Goal: Check status: Check status

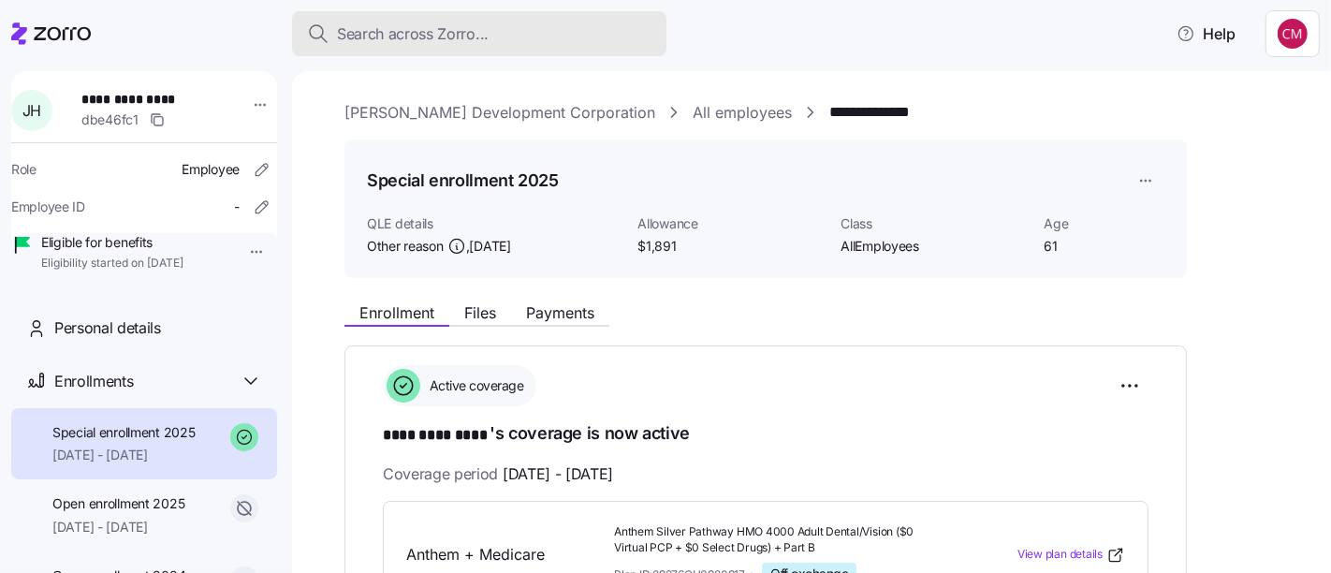
click at [593, 34] on div "Search across Zorro..." at bounding box center [479, 33] width 344 height 23
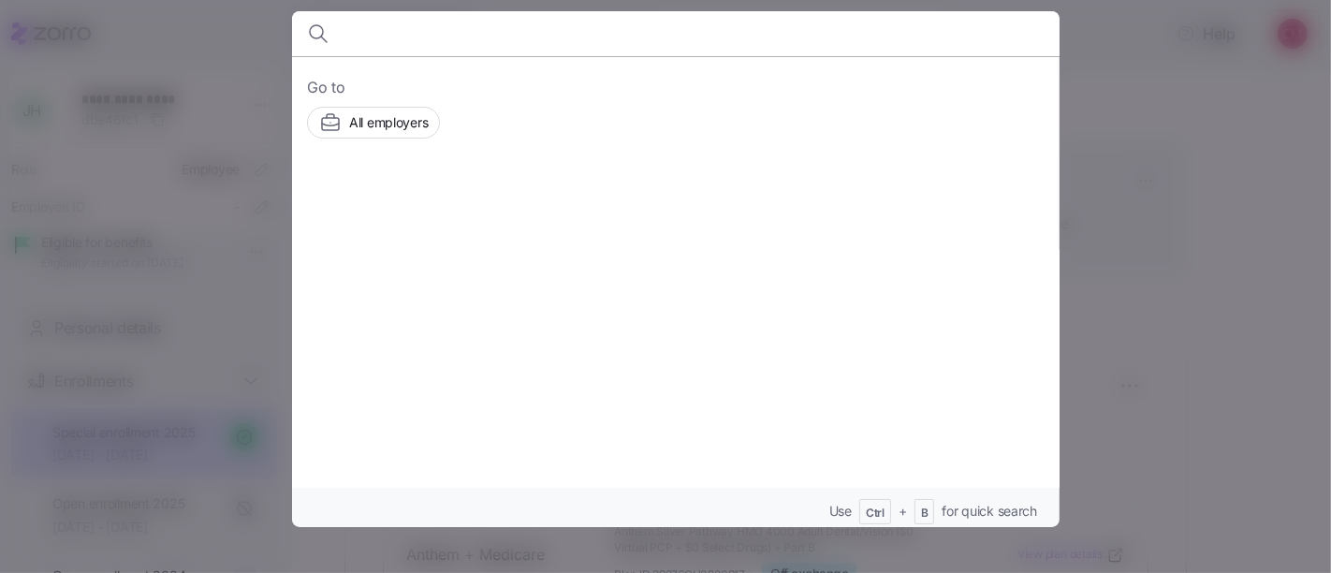
click at [1162, 162] on div at bounding box center [665, 286] width 1331 height 573
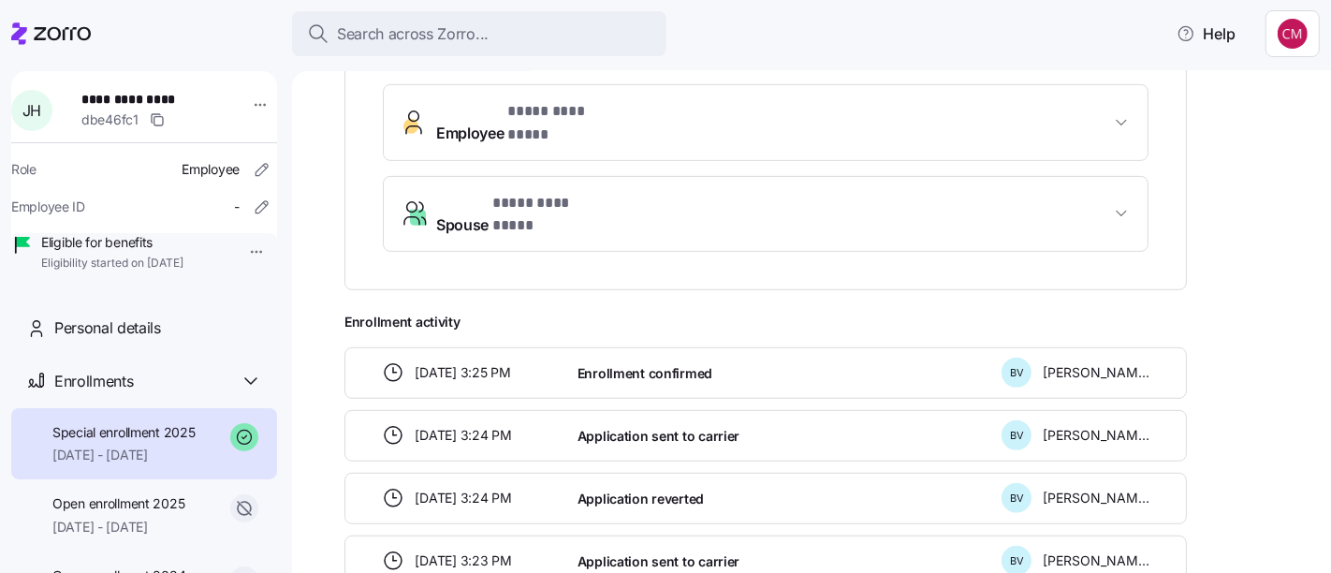
scroll to position [769, 0]
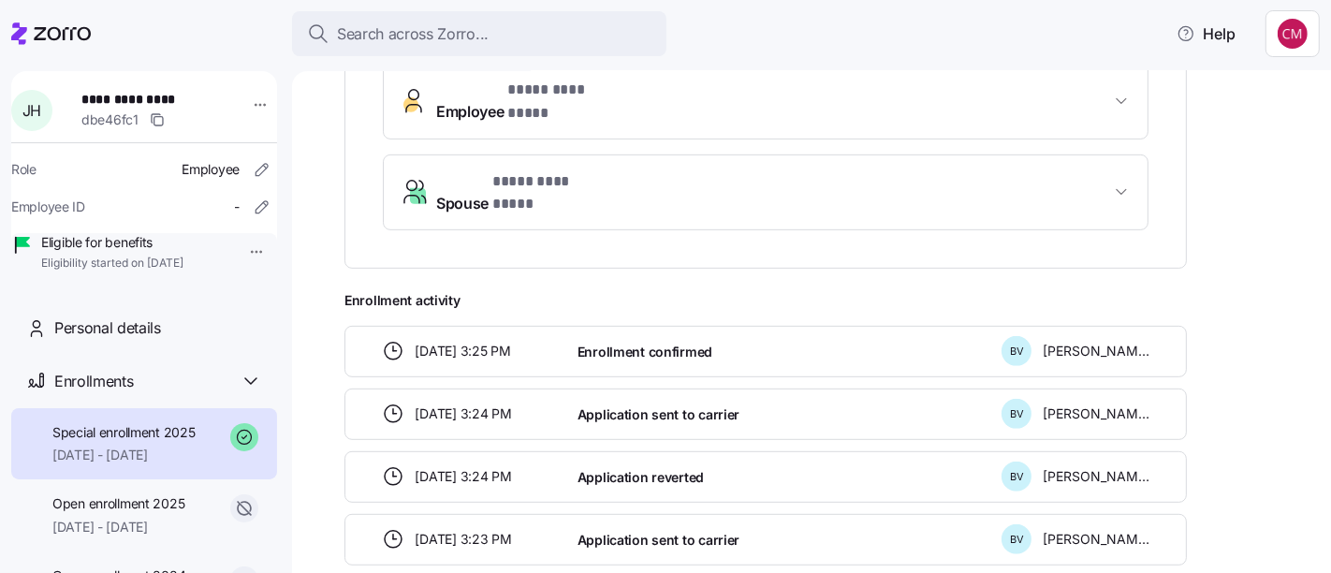
click at [917, 172] on span "Spouse * **** ********* *" at bounding box center [773, 192] width 674 height 45
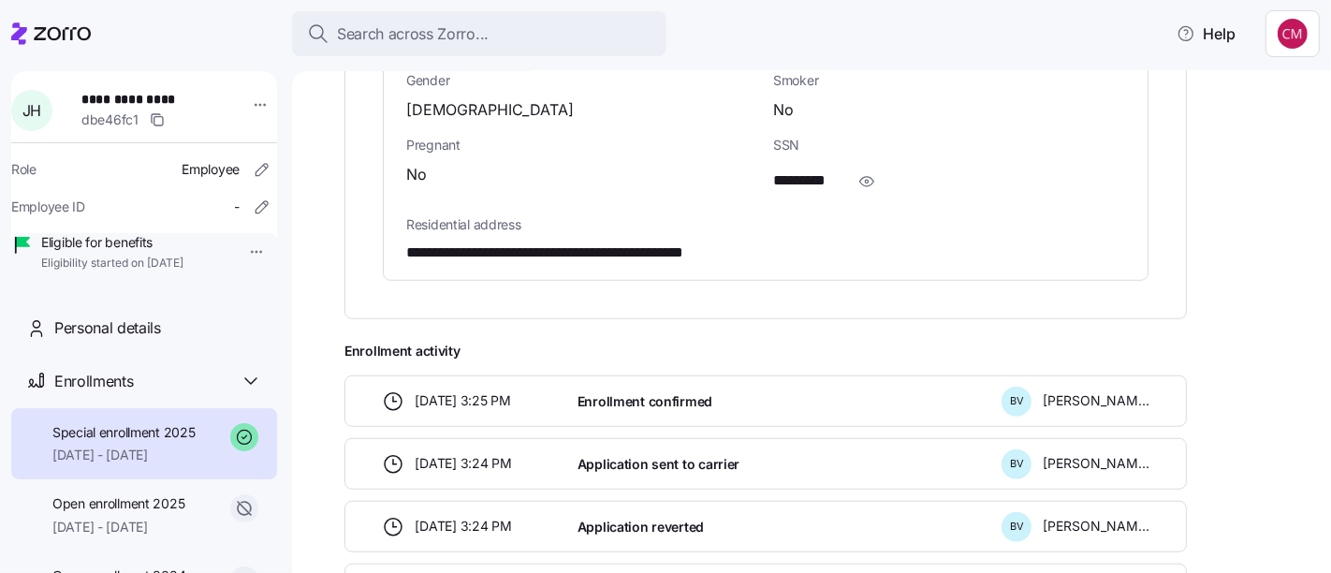
scroll to position [1111, 0]
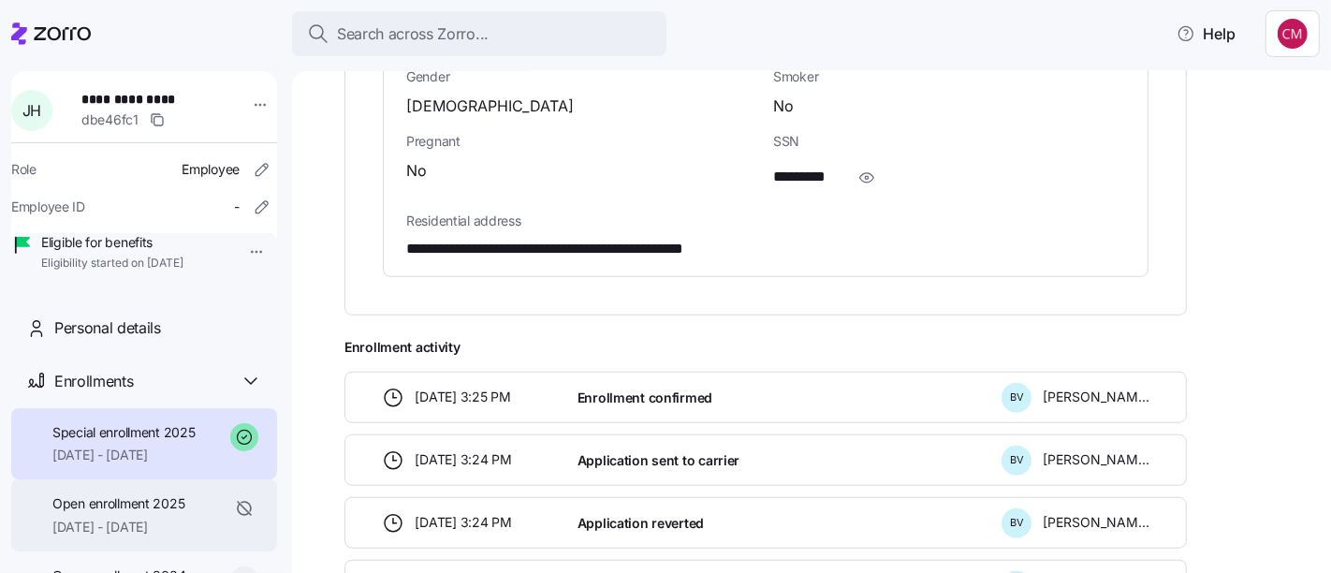
click at [61, 536] on span "[DATE] - [DATE]" at bounding box center [118, 527] width 132 height 19
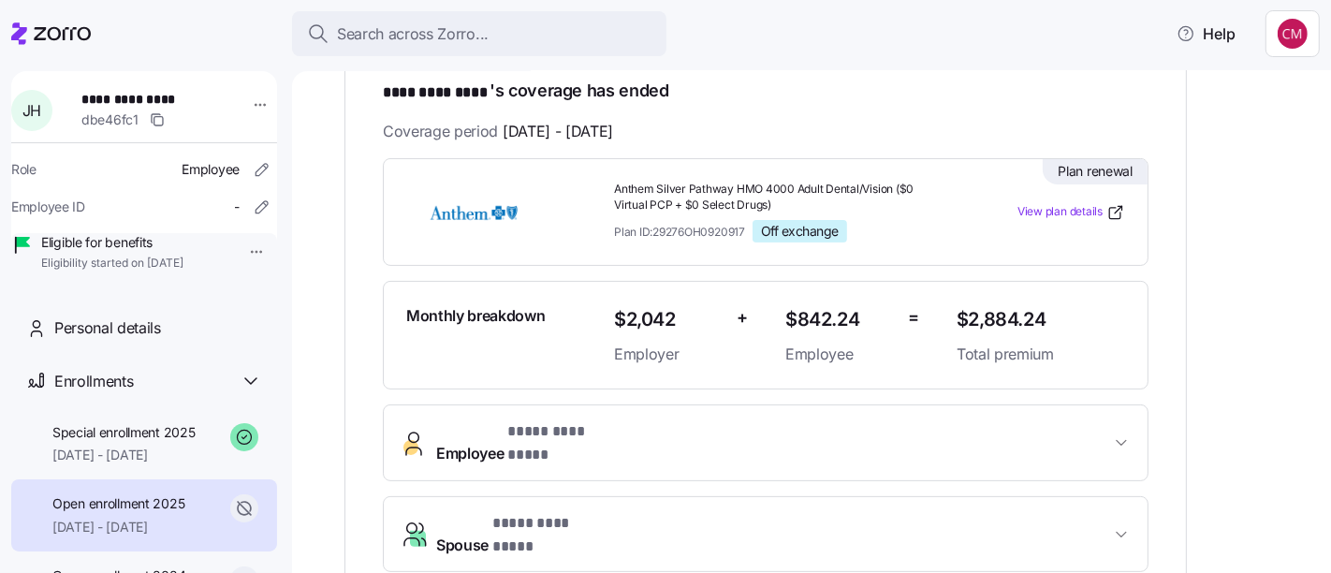
scroll to position [465, 0]
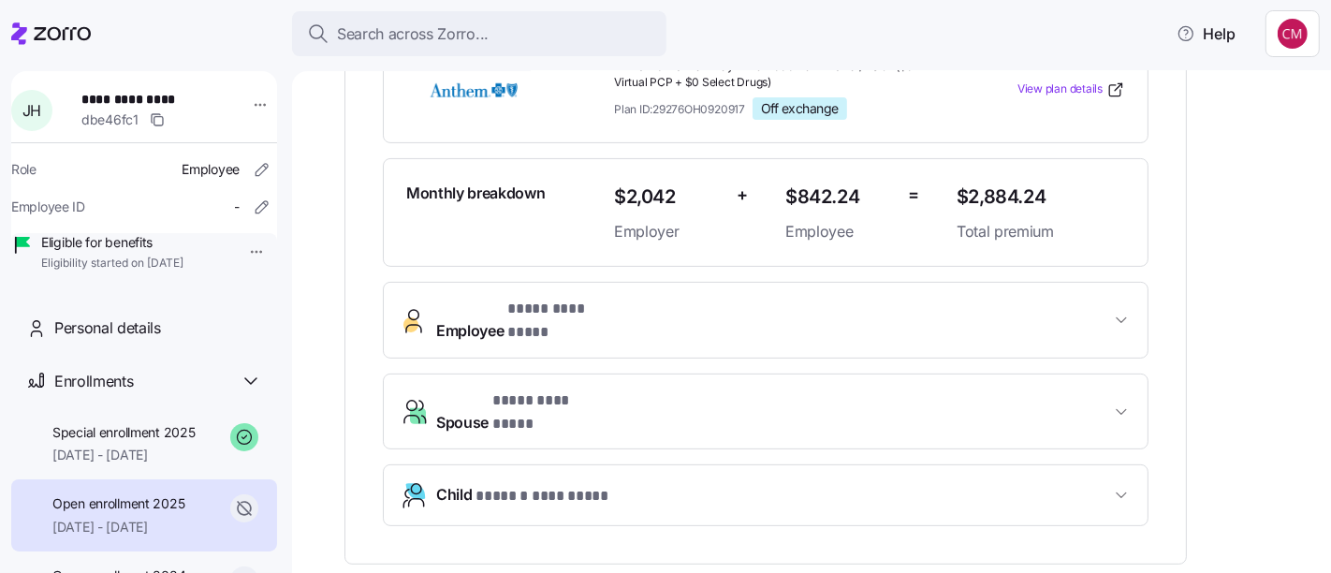
click at [454, 483] on span "Child * ****** ********* *" at bounding box center [523, 495] width 175 height 25
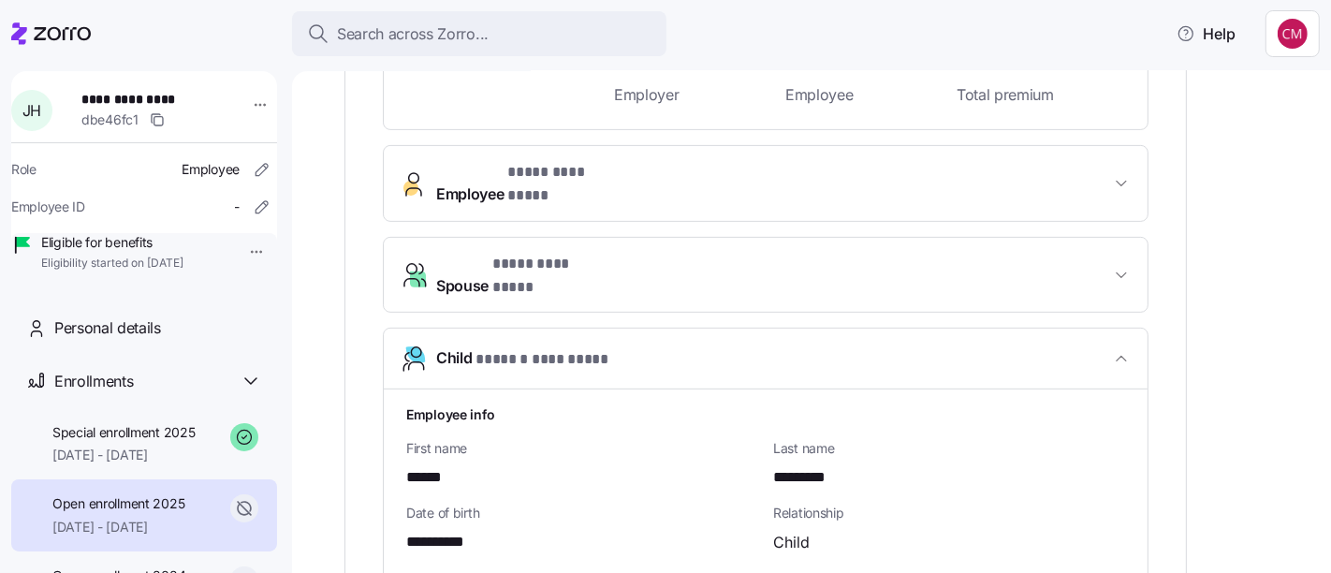
scroll to position [597, 0]
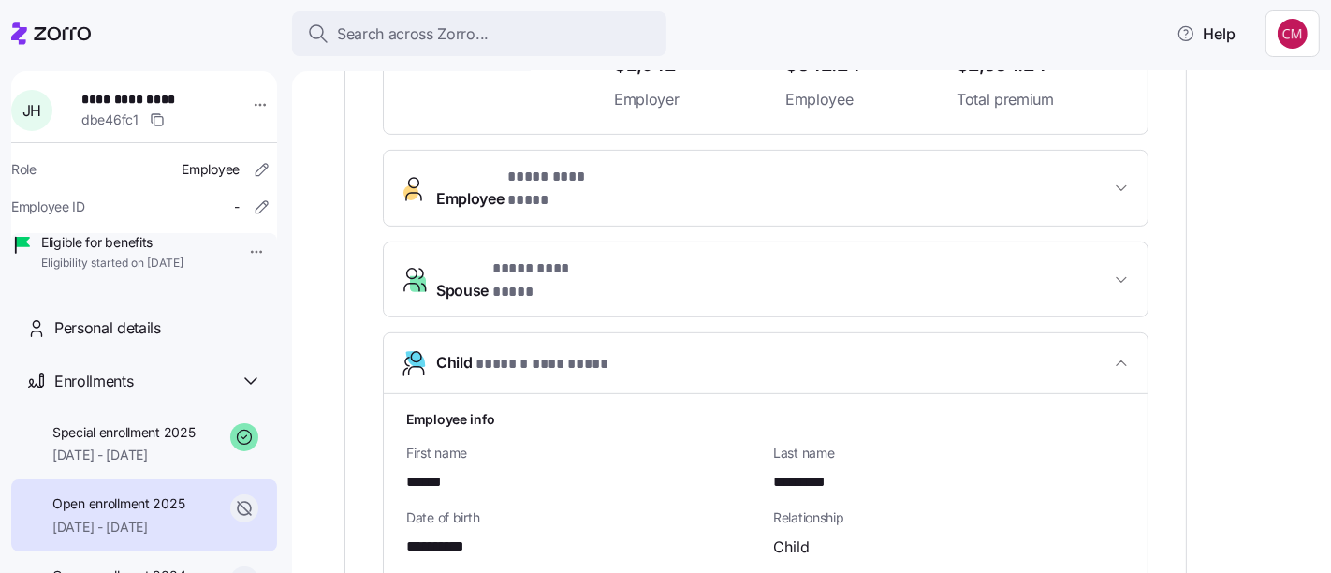
click at [526, 185] on span "* **** ********* *" at bounding box center [564, 177] width 115 height 23
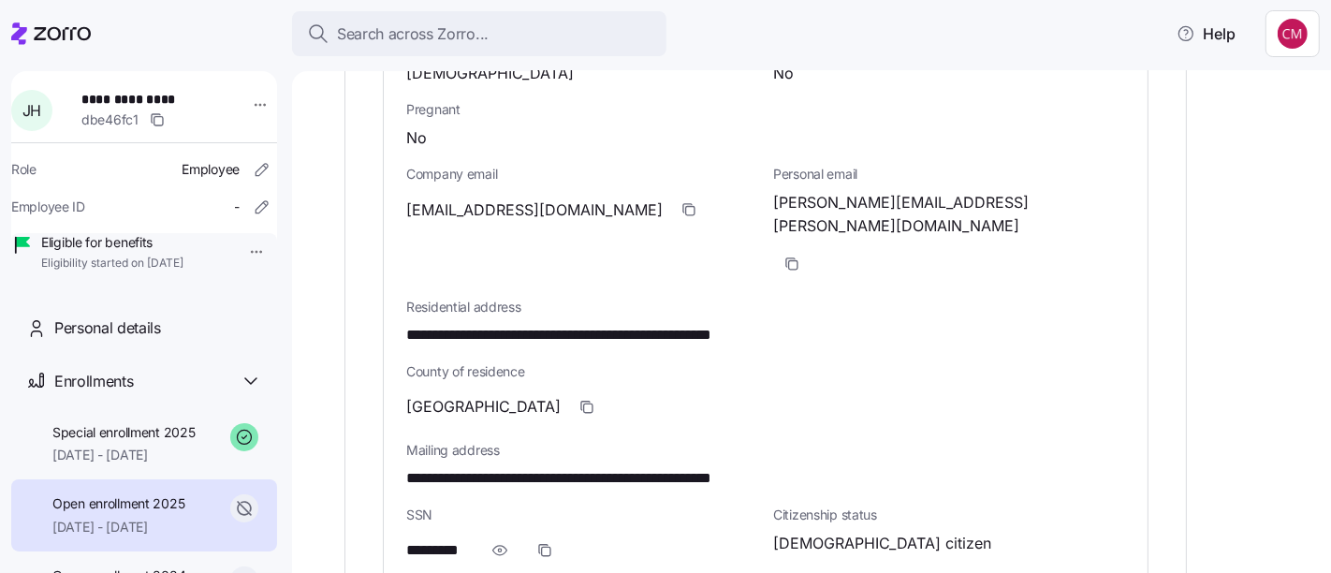
scroll to position [997, 0]
click at [499, 538] on icon "button" at bounding box center [499, 549] width 19 height 22
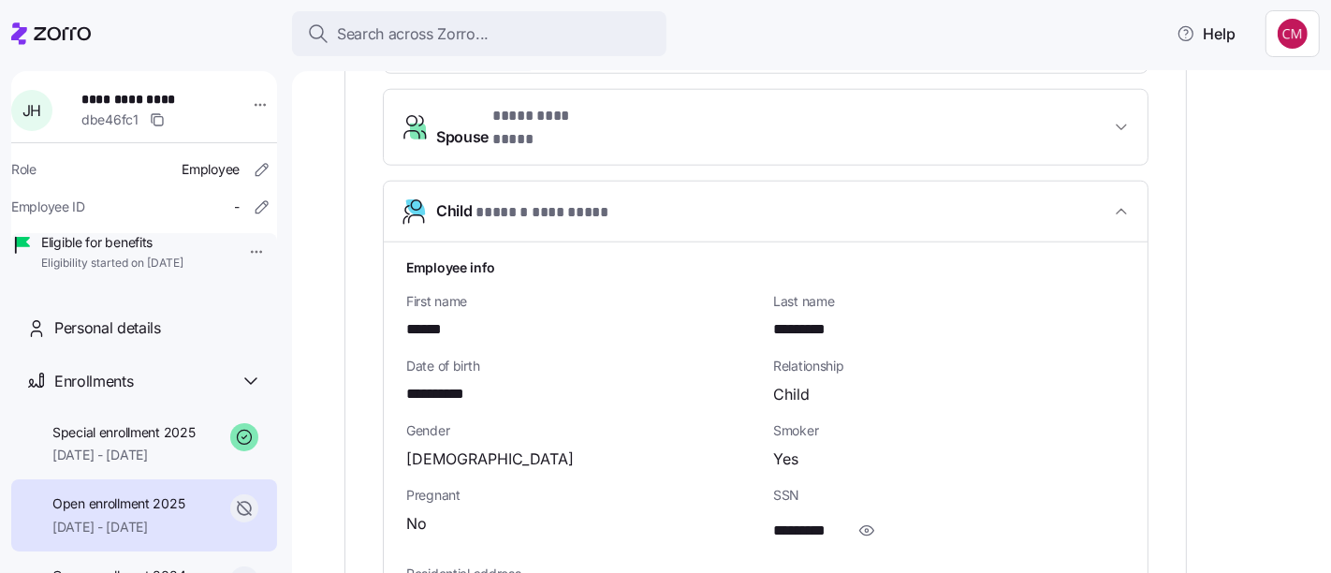
scroll to position [1736, 0]
click at [870, 519] on icon "button" at bounding box center [866, 530] width 19 height 22
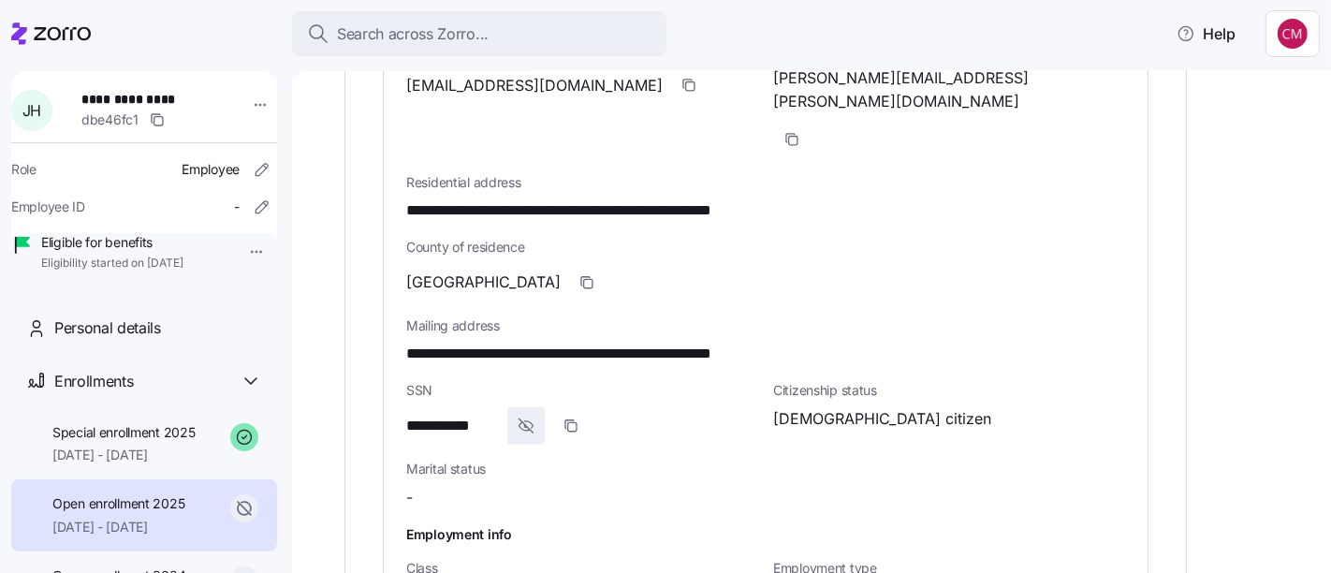
scroll to position [1124, 0]
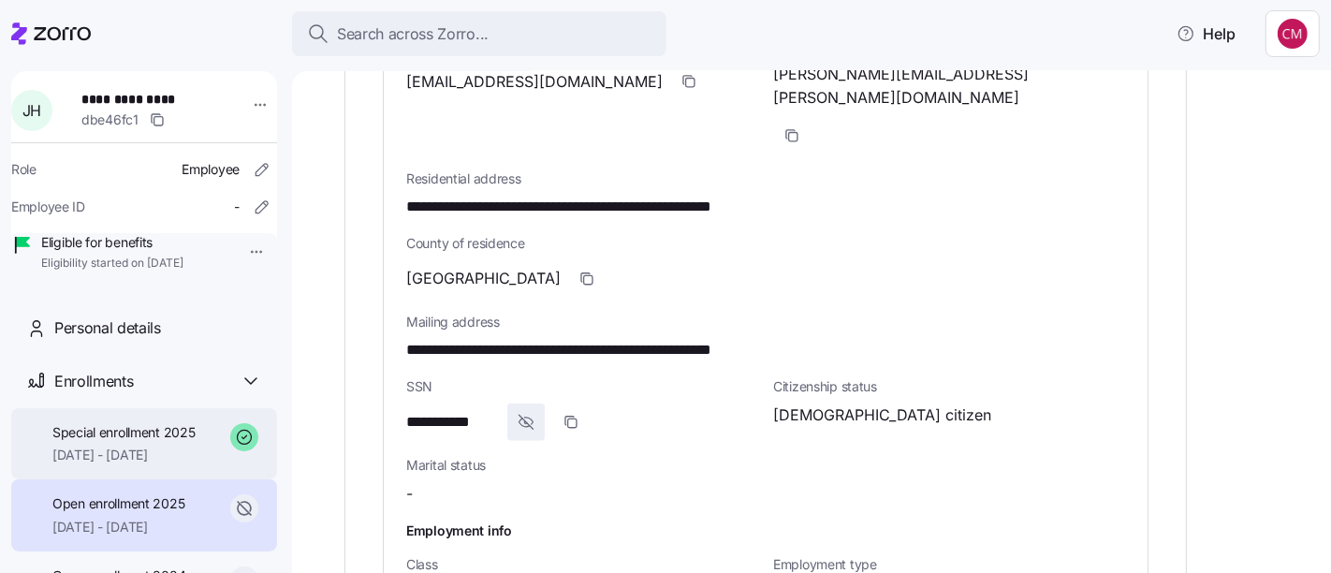
click at [115, 464] on span "[DATE] - [DATE]" at bounding box center [123, 455] width 143 height 19
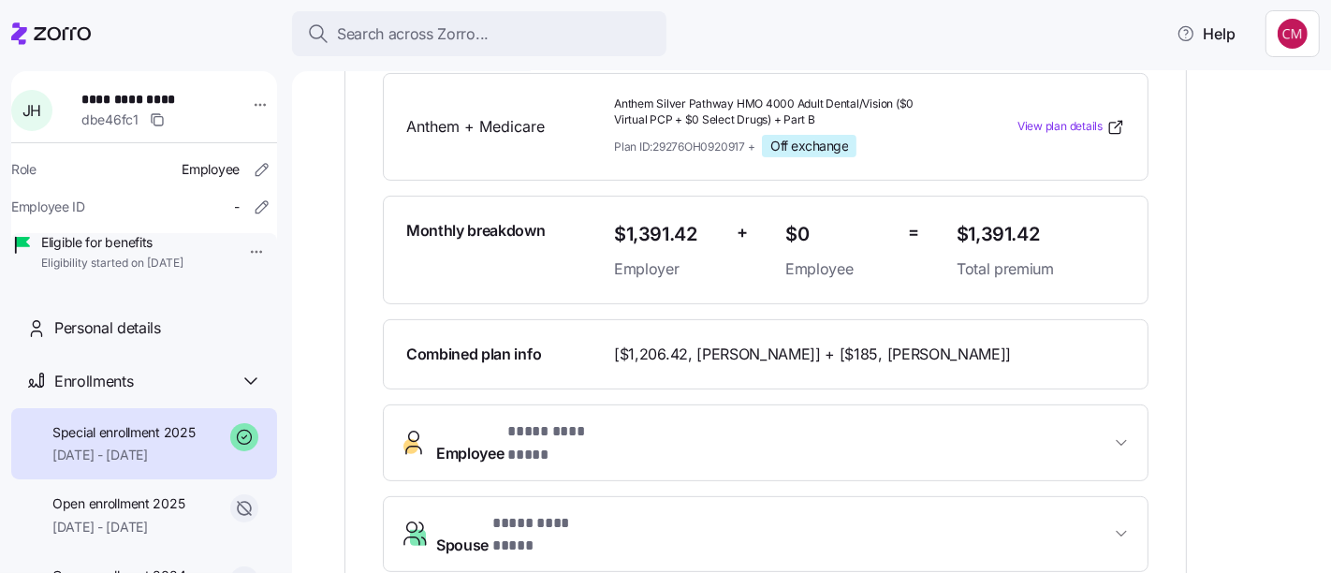
scroll to position [428, 0]
click at [428, 444] on icon "button" at bounding box center [414, 442] width 30 height 29
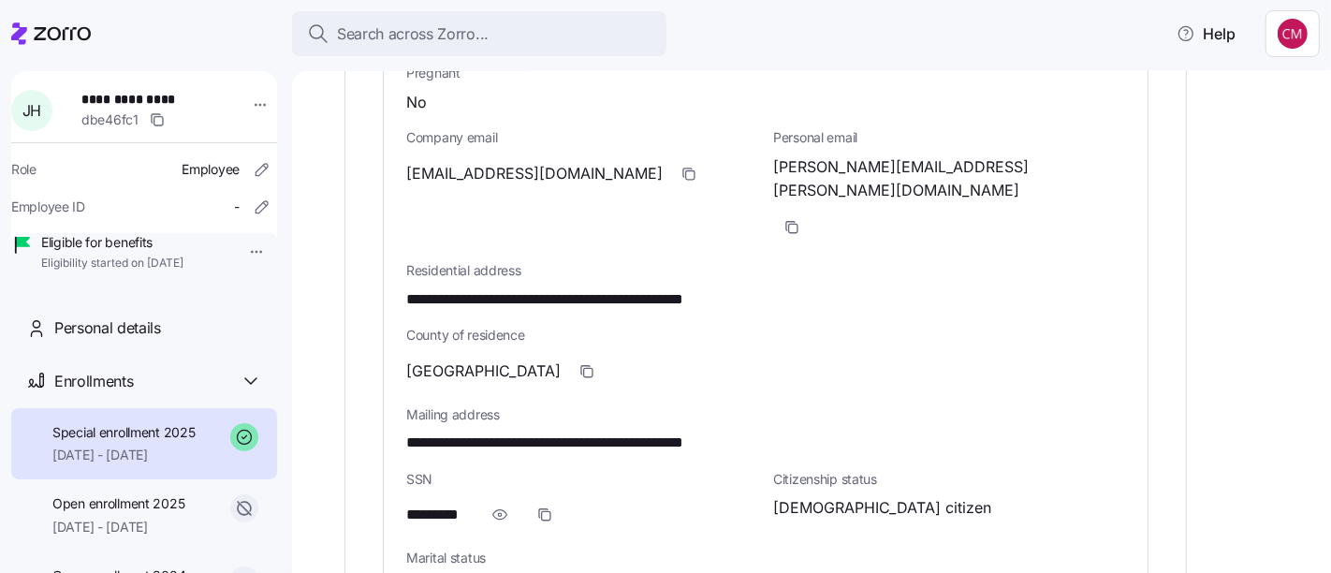
scroll to position [1120, 0]
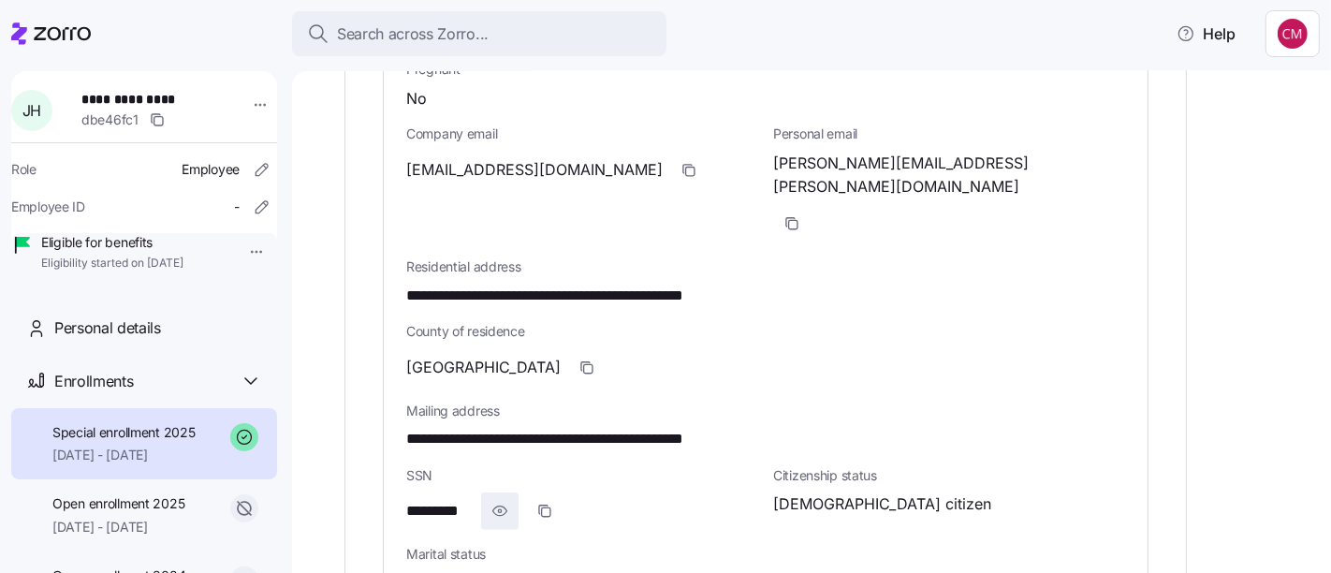
click at [491, 500] on icon "button" at bounding box center [499, 511] width 19 height 22
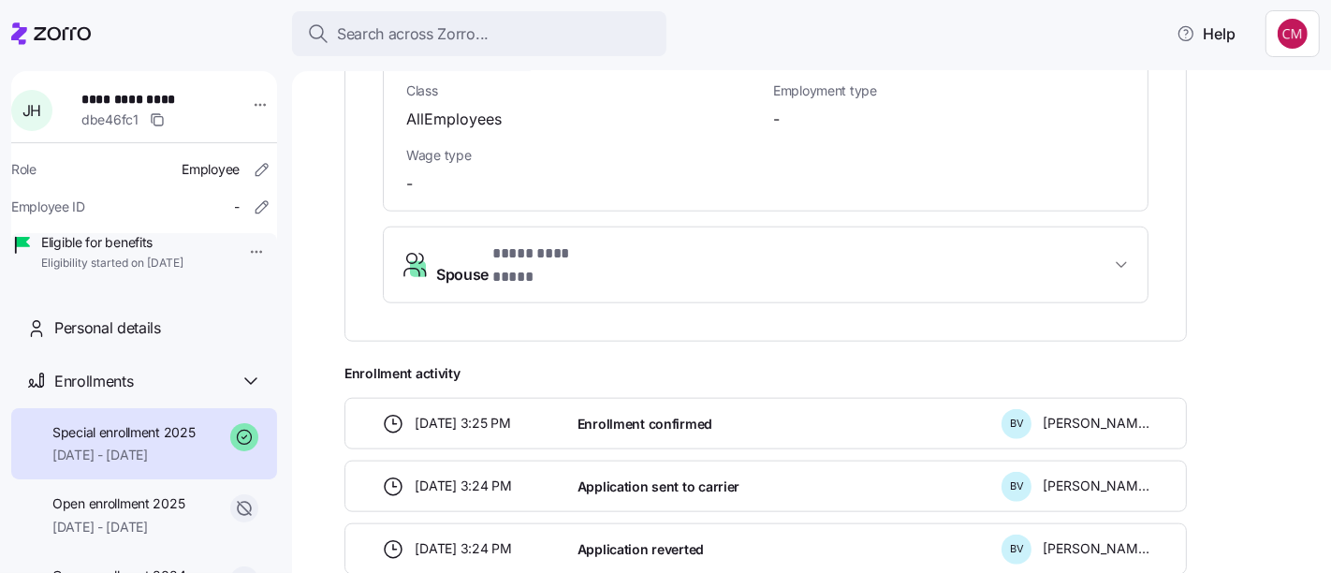
scroll to position [1738, 0]
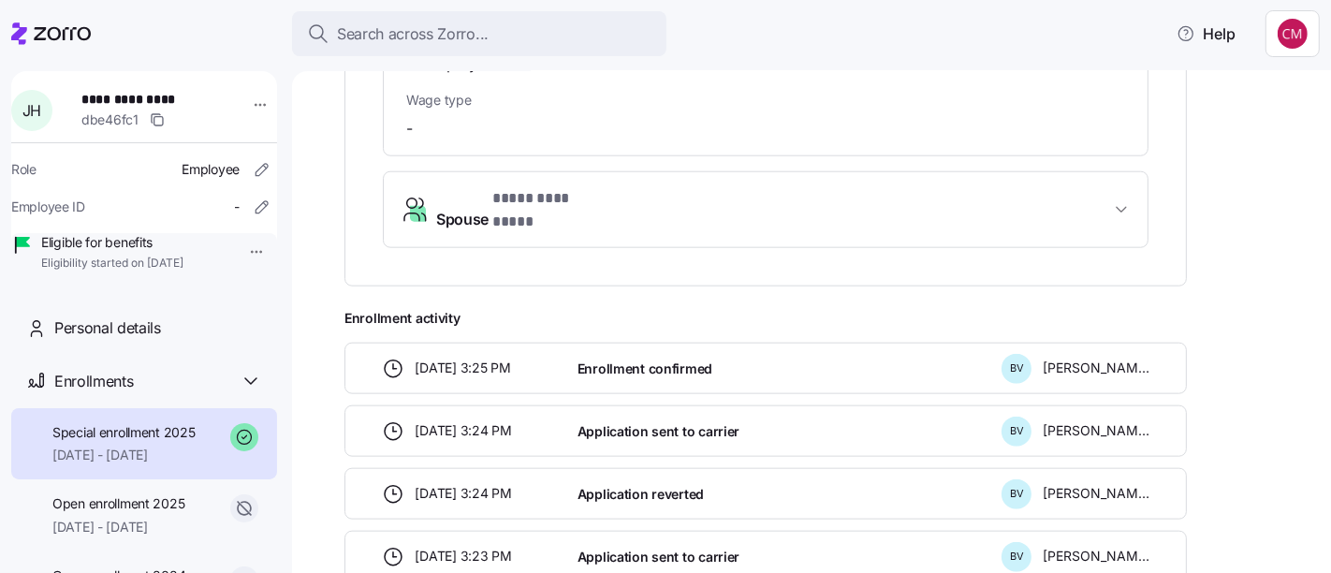
click at [452, 187] on span "Spouse * **** ********* *" at bounding box center [522, 209] width 172 height 45
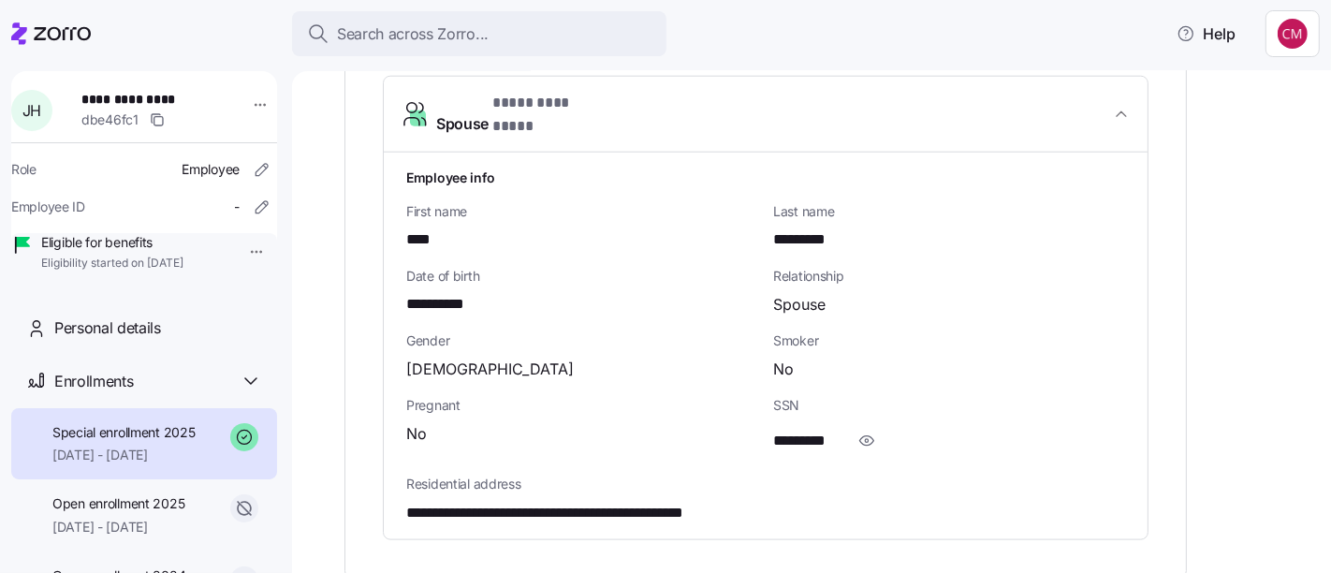
scroll to position [1885, 0]
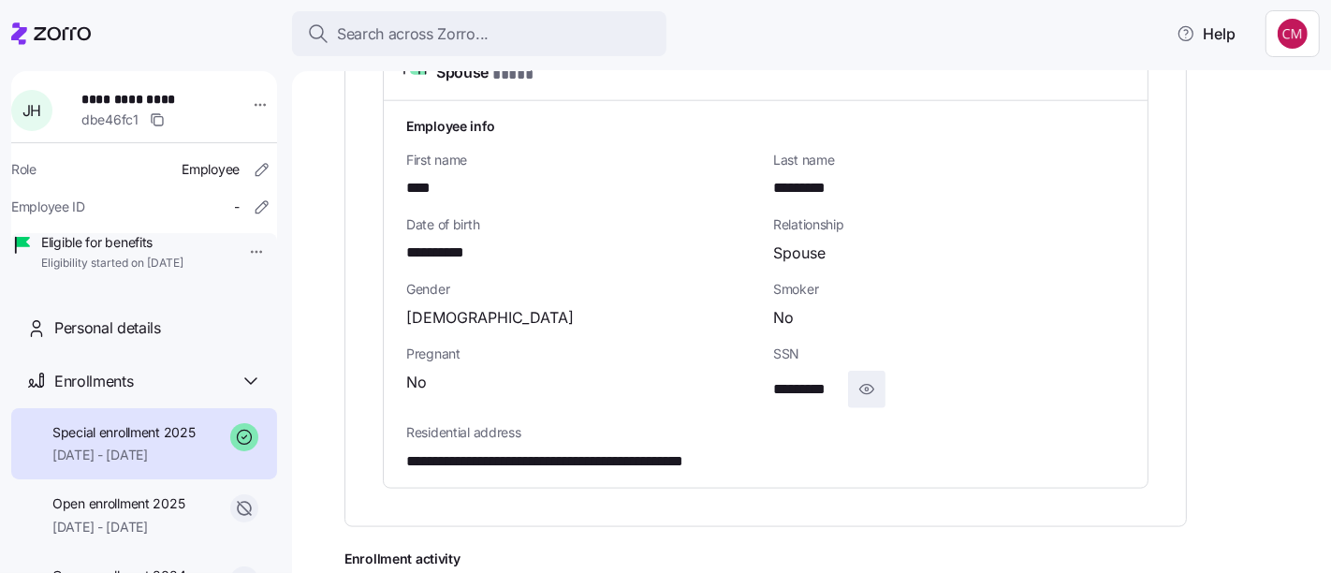
click at [863, 378] on icon "button" at bounding box center [866, 389] width 19 height 22
